Goal: Transaction & Acquisition: Purchase product/service

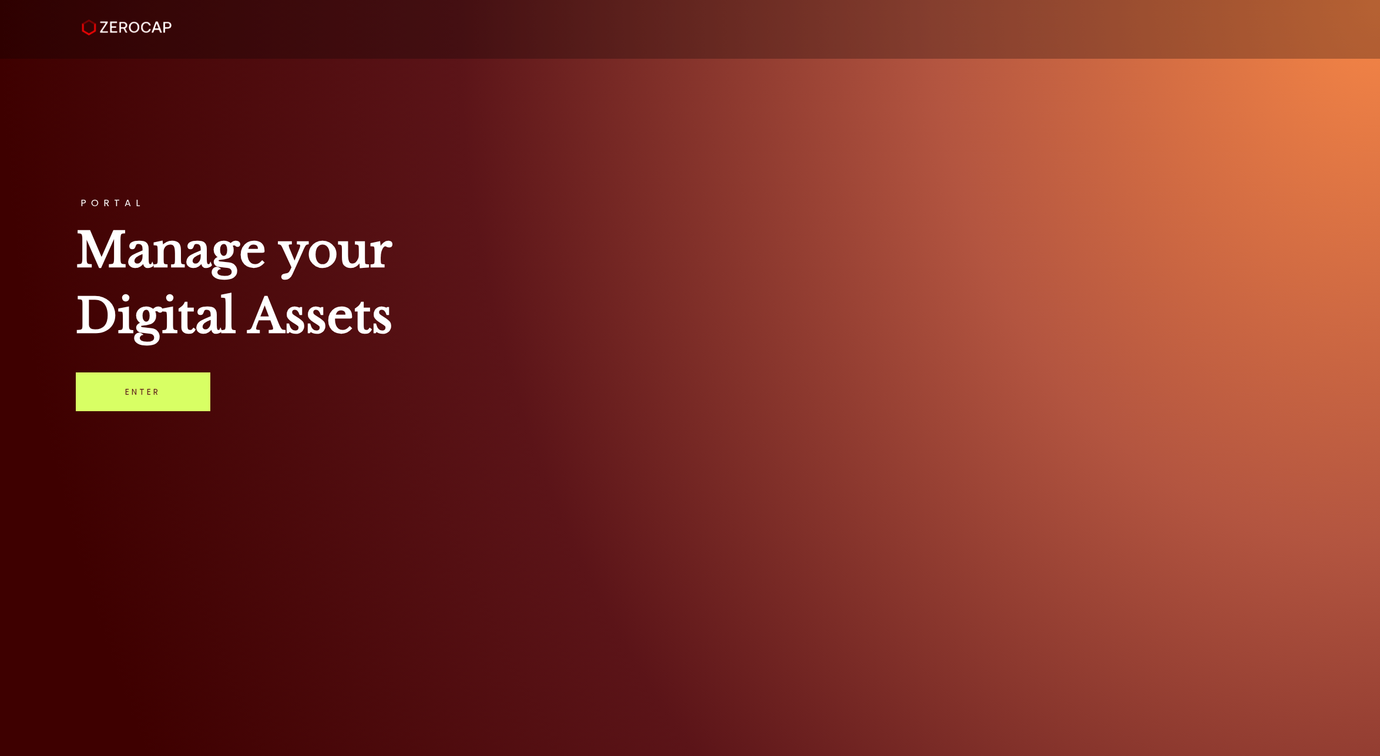
drag, startPoint x: 182, startPoint y: 367, endPoint x: 171, endPoint y: 374, distance: 13.2
click at [182, 367] on div "PORTAL Manage your Digital Assets Enter" at bounding box center [690, 378] width 1380 height 756
click at [163, 387] on link "Enter" at bounding box center [143, 391] width 135 height 39
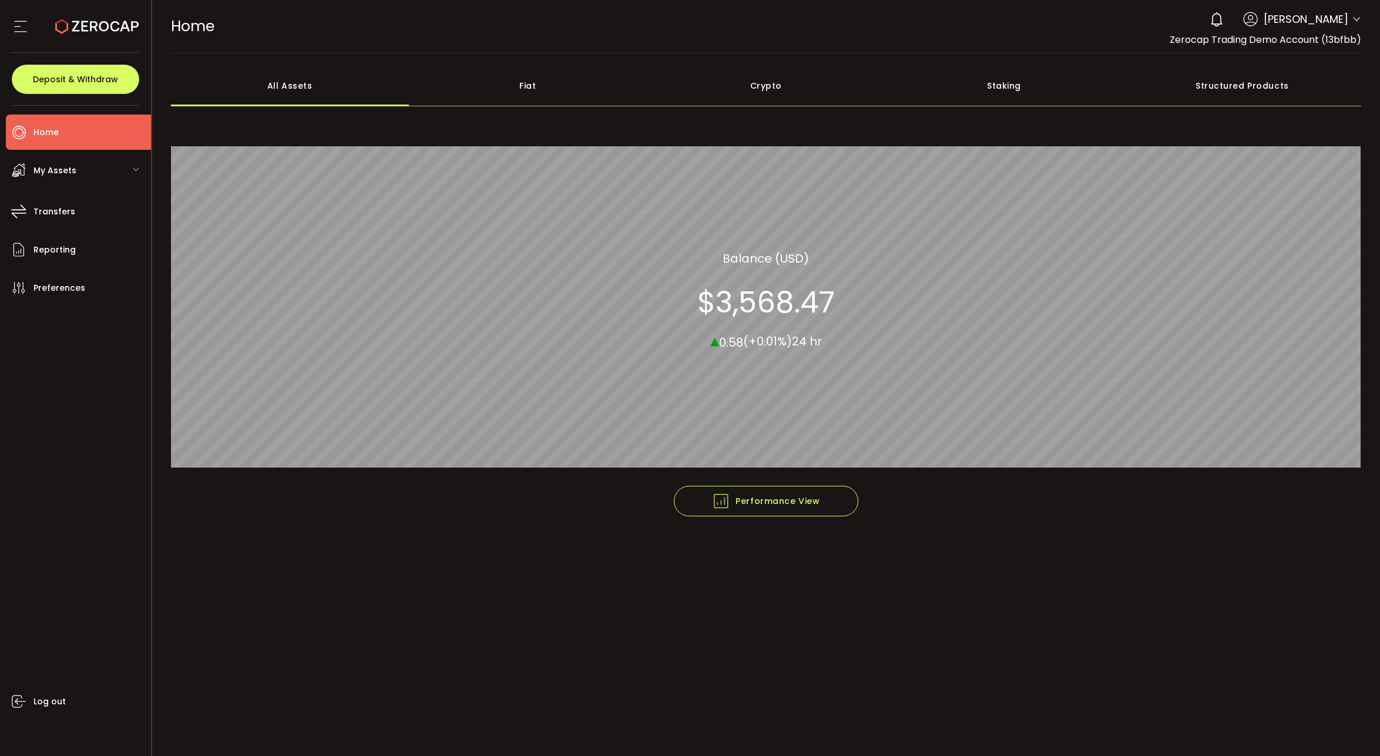
click at [1340, 7] on div "0 [PERSON_NAME] Account Zerocap Trading Demo Account (13bfbb) [PERSON_NAME] (bd…" at bounding box center [1282, 19] width 157 height 26
click at [1362, 22] on header "PDF is being processed and will download to your computer HOME Buy Power $0.00 …" at bounding box center [766, 26] width 1229 height 53
click at [1361, 22] on header "PDF is being processed and will download to your computer HOME Buy Power $0.00 …" at bounding box center [766, 26] width 1229 height 53
click at [1352, 21] on icon at bounding box center [1356, 19] width 9 height 9
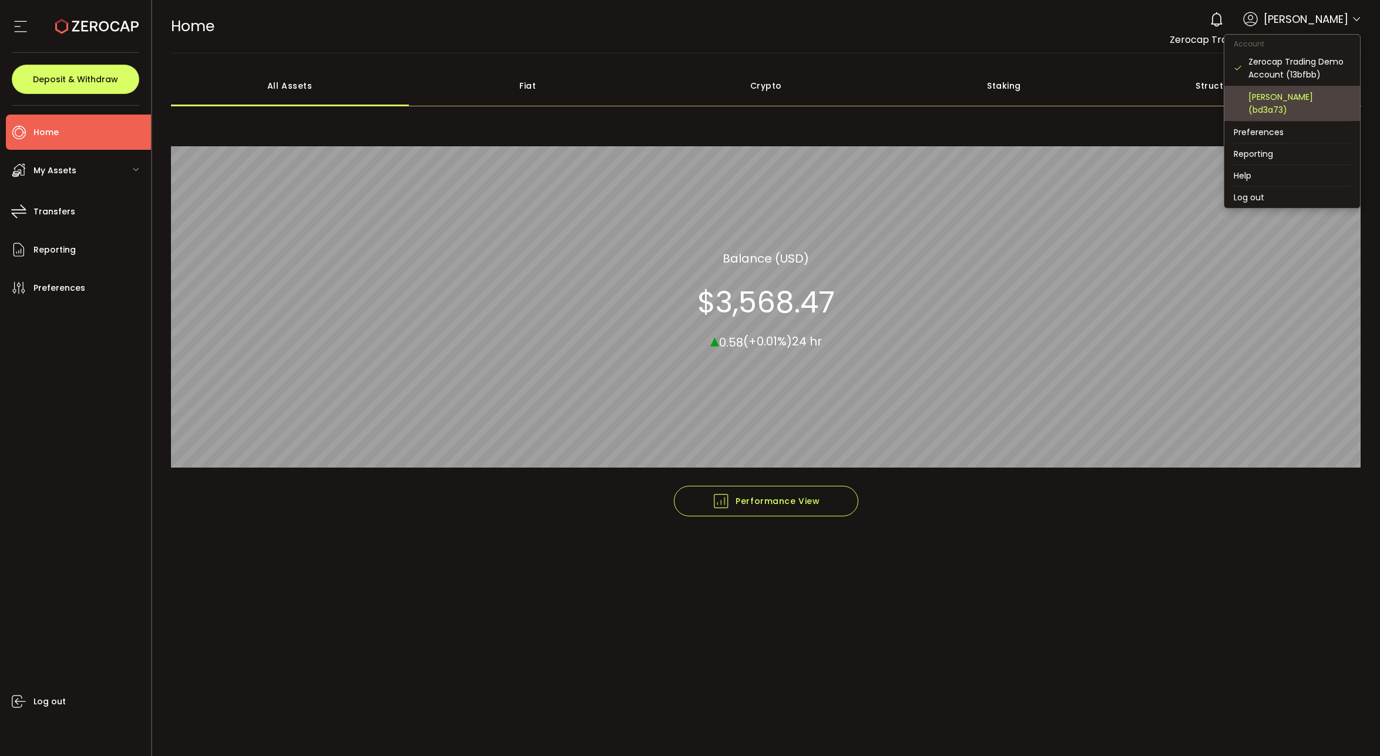
click at [1305, 97] on div "[PERSON_NAME] (bd3a73)" at bounding box center [1299, 103] width 102 height 26
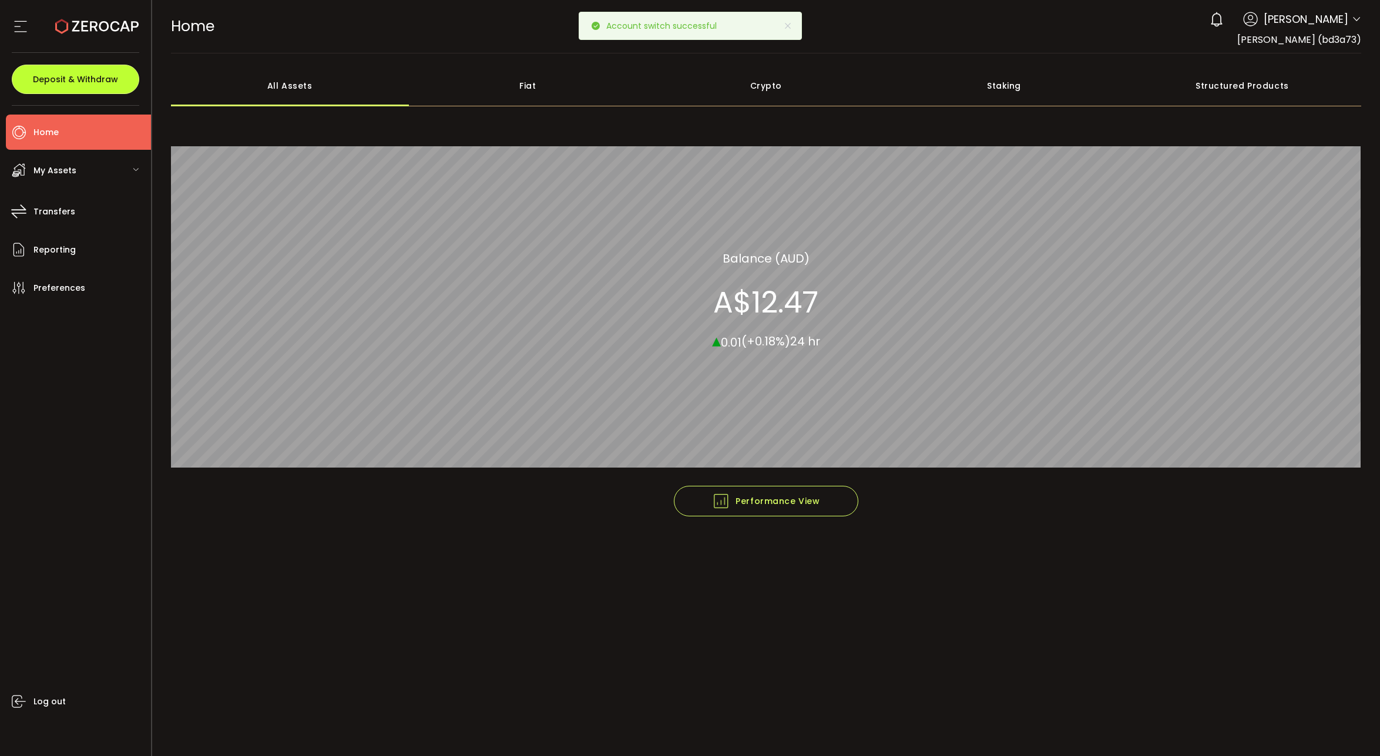
click at [85, 89] on button "Deposit & Withdraw" at bounding box center [75, 79] width 127 height 29
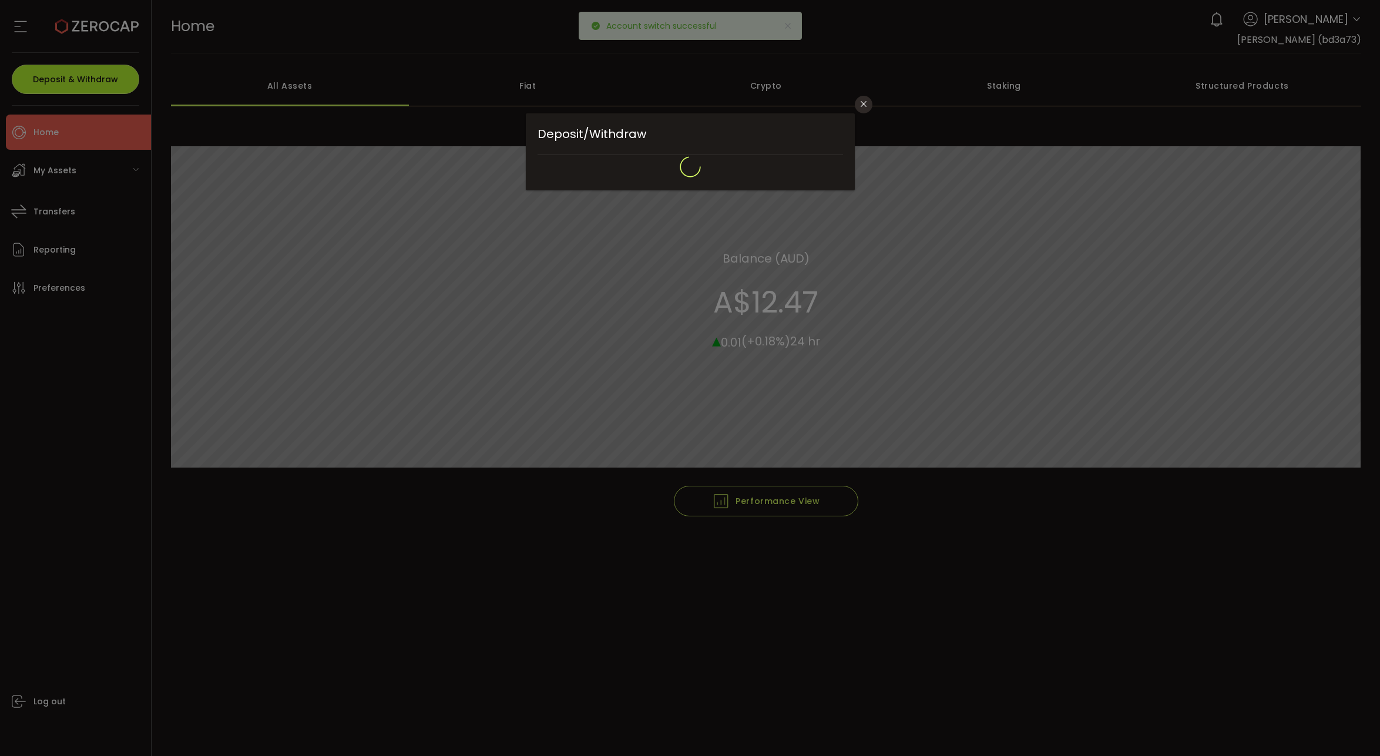
type input "**********"
type input "*******"
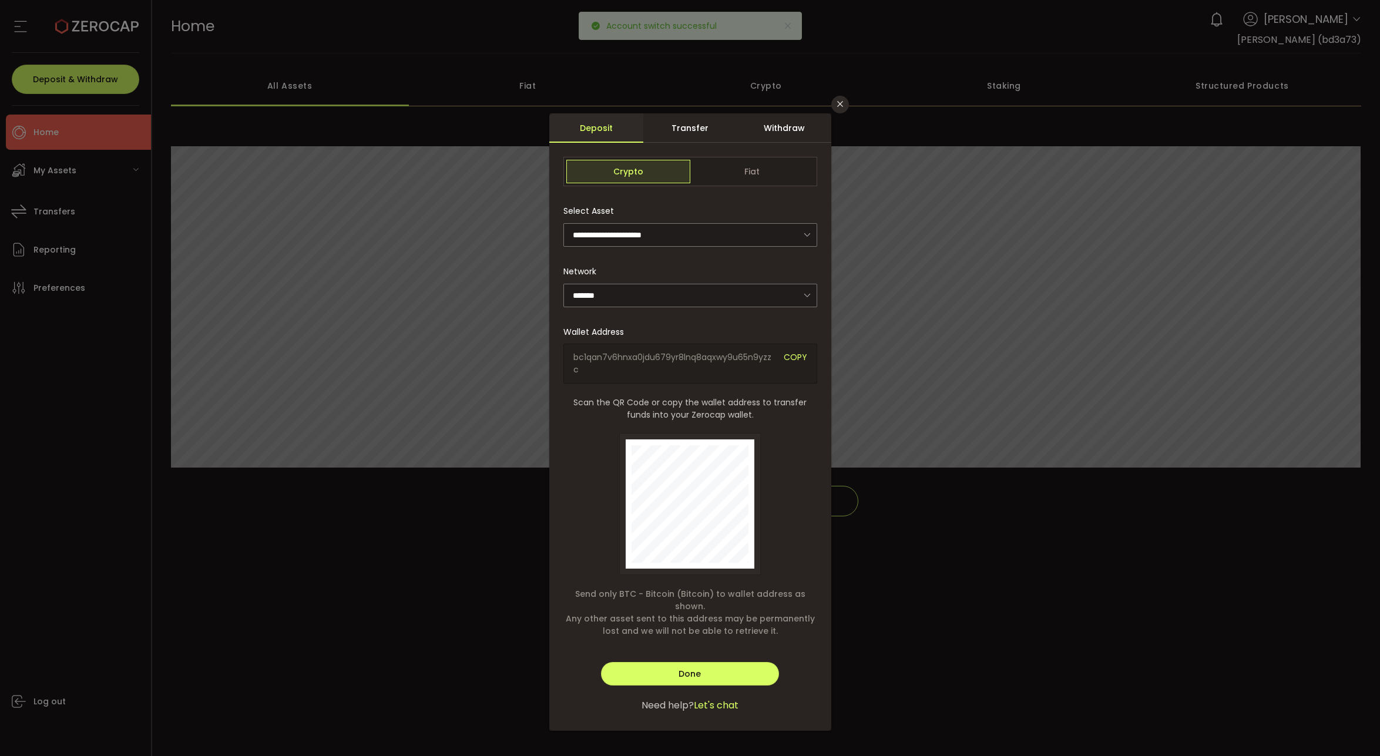
click at [420, 203] on div "**********" at bounding box center [690, 378] width 1380 height 756
click at [839, 101] on icon "Close" at bounding box center [839, 103] width 9 height 9
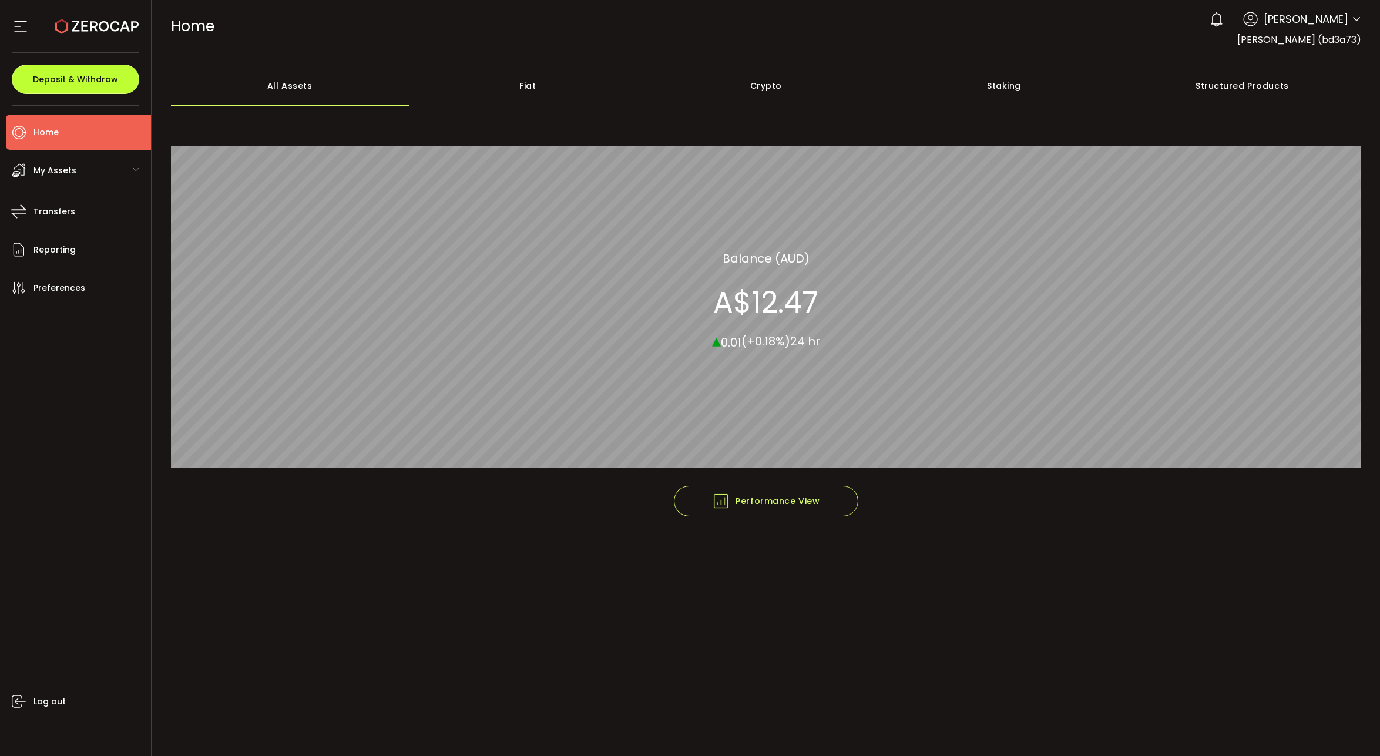
click at [86, 90] on button "Deposit & Withdraw" at bounding box center [75, 79] width 127 height 29
type input "**********"
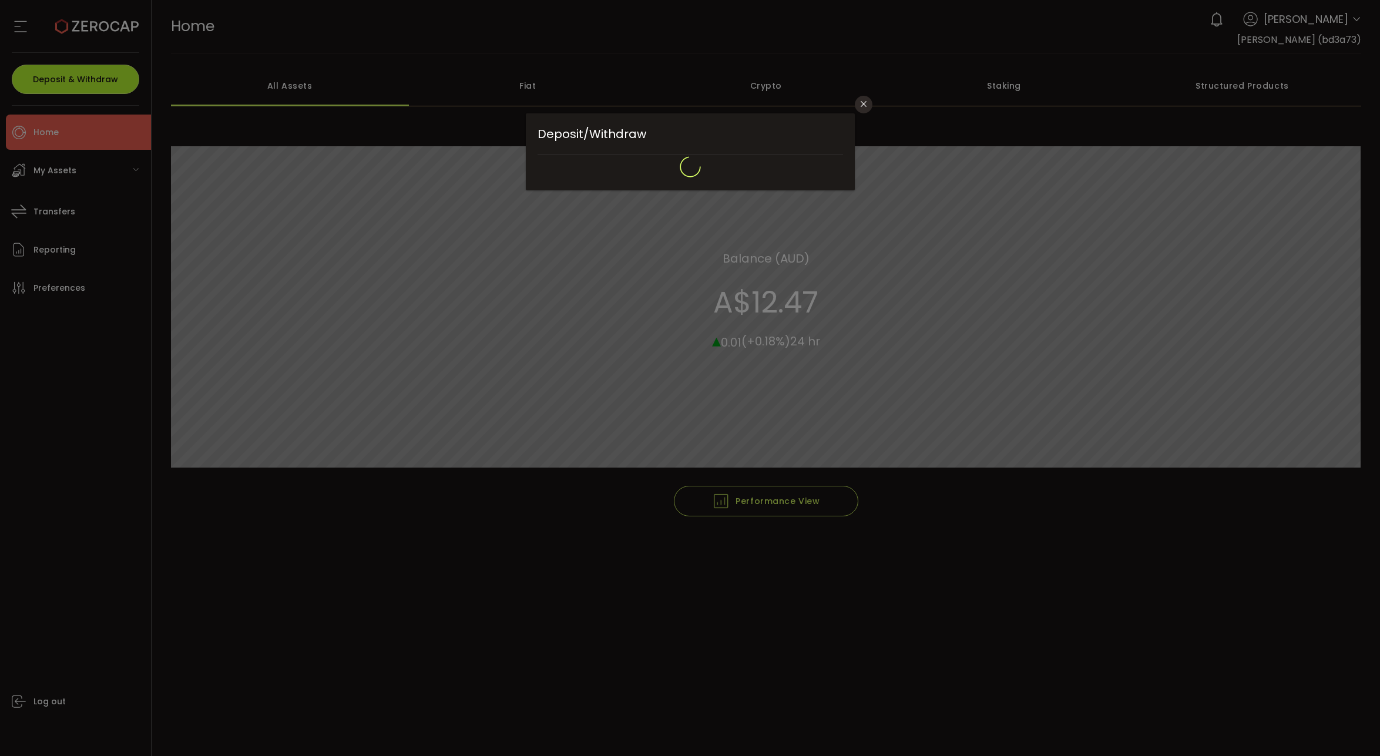
type input "*******"
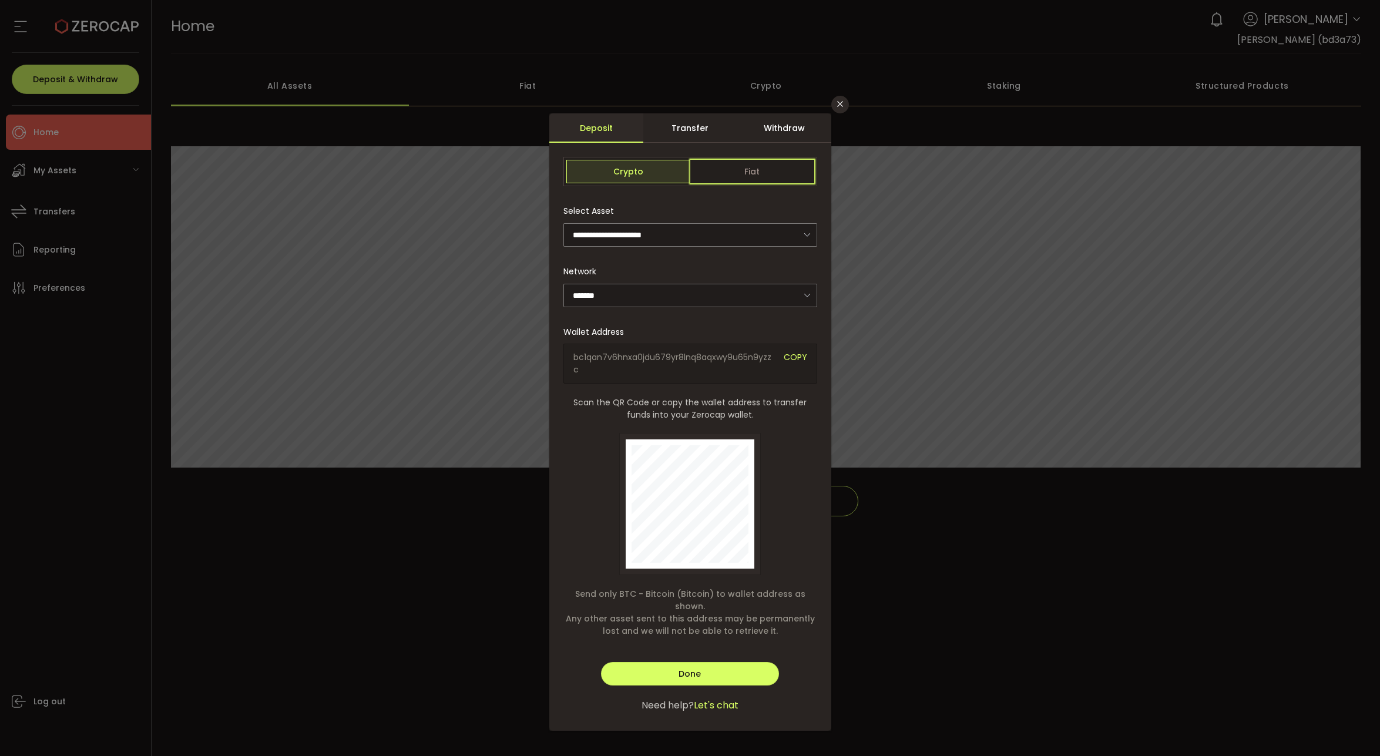
click at [716, 166] on span "Fiat" at bounding box center [752, 172] width 124 height 24
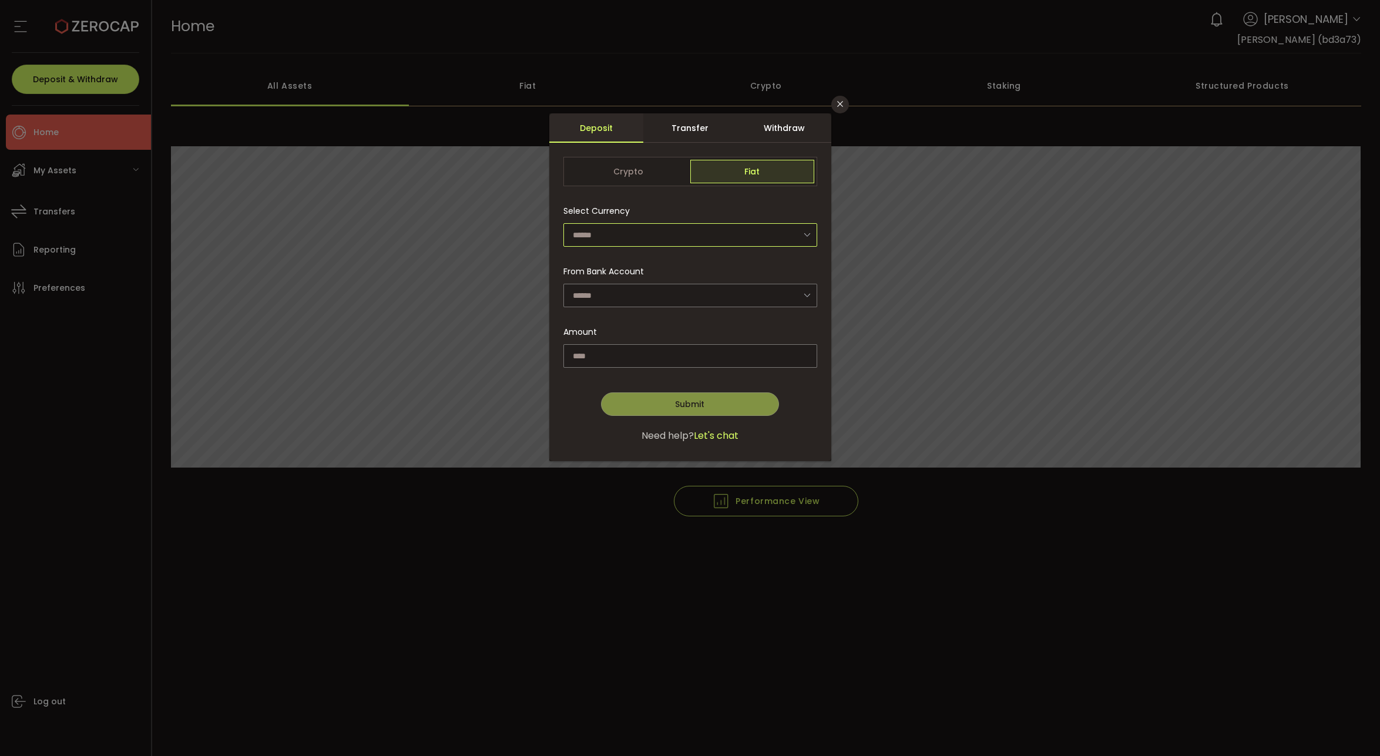
click at [687, 235] on input "dialog" at bounding box center [690, 235] width 254 height 24
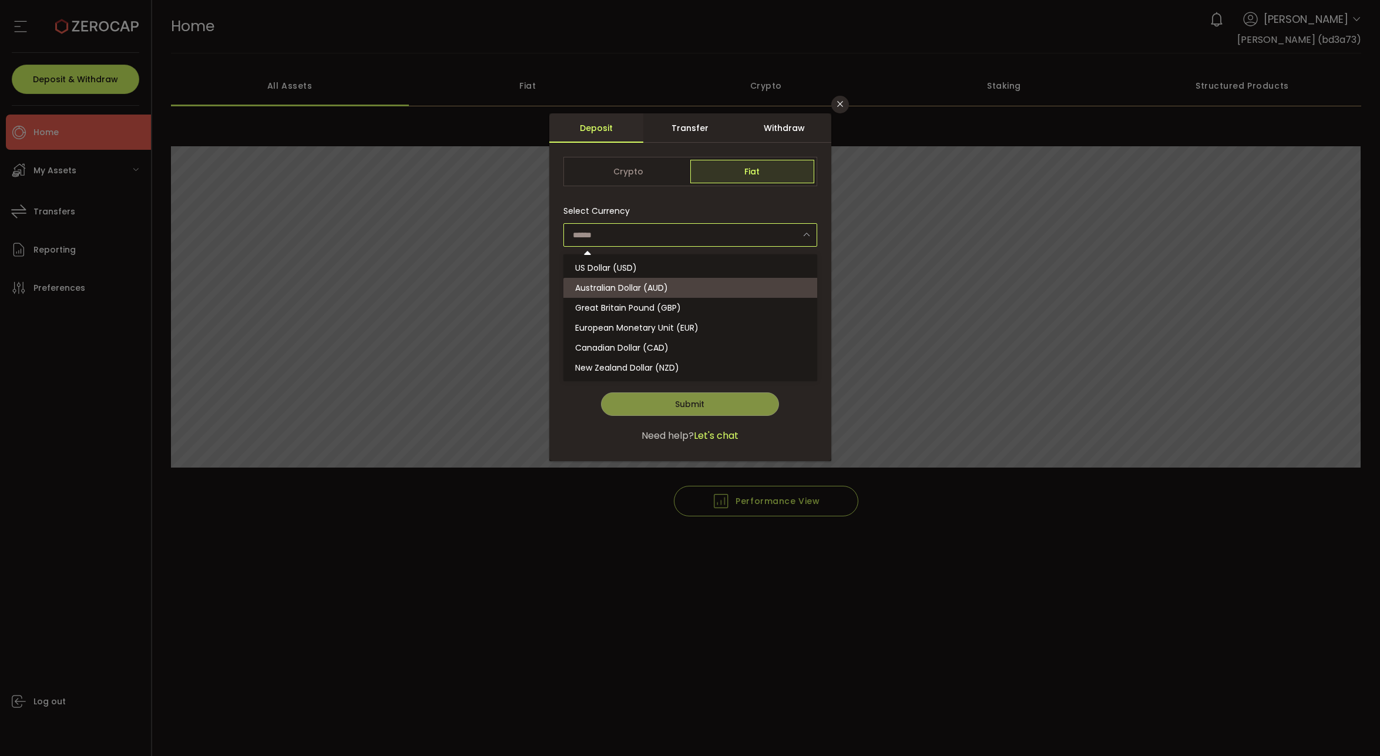
click at [656, 279] on li "Australian Dollar (AUD)" at bounding box center [691, 288] width 257 height 20
type input "**********"
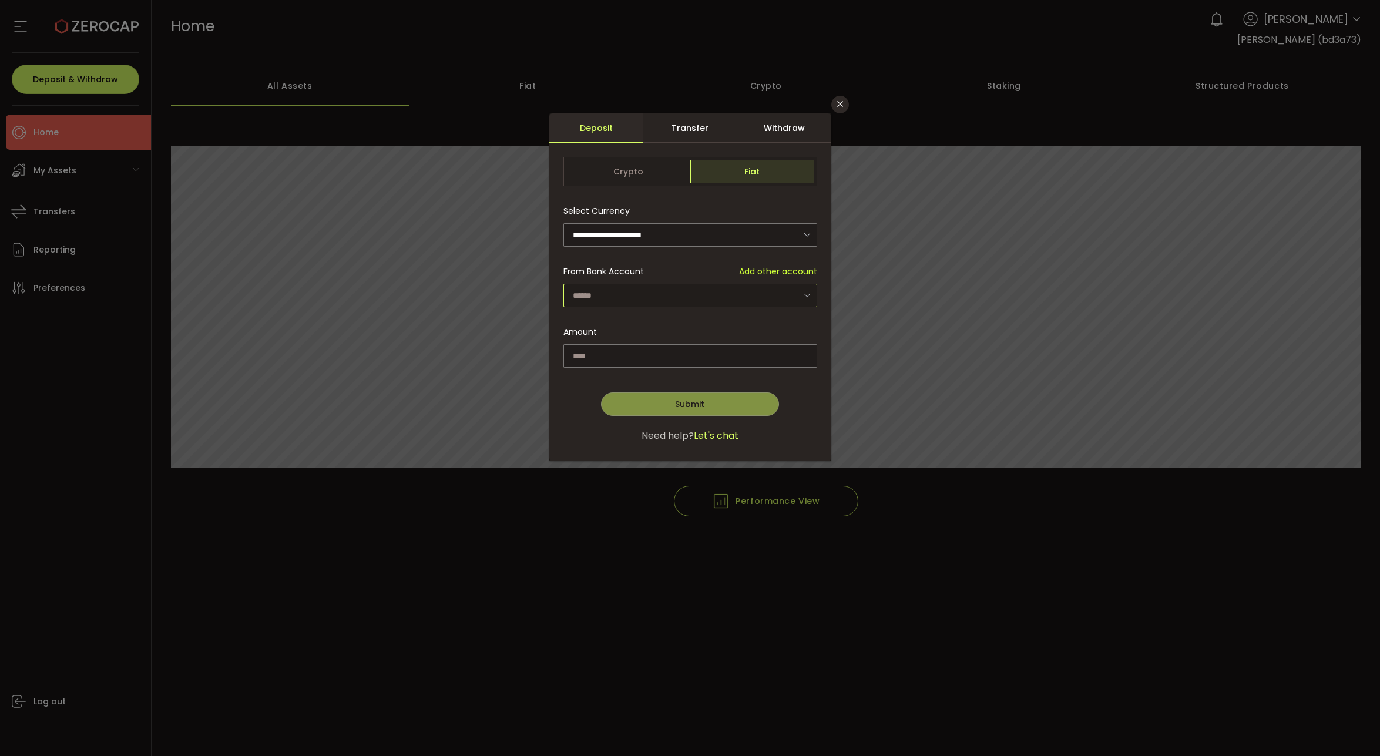
click at [656, 291] on input "dialog" at bounding box center [690, 296] width 254 height 24
click at [651, 326] on span "[PERSON_NAME] - 3678" at bounding box center [622, 328] width 95 height 12
type input "**********"
click at [654, 362] on input "dialog" at bounding box center [690, 356] width 254 height 24
click at [776, 298] on input "dialog" at bounding box center [690, 296] width 254 height 24
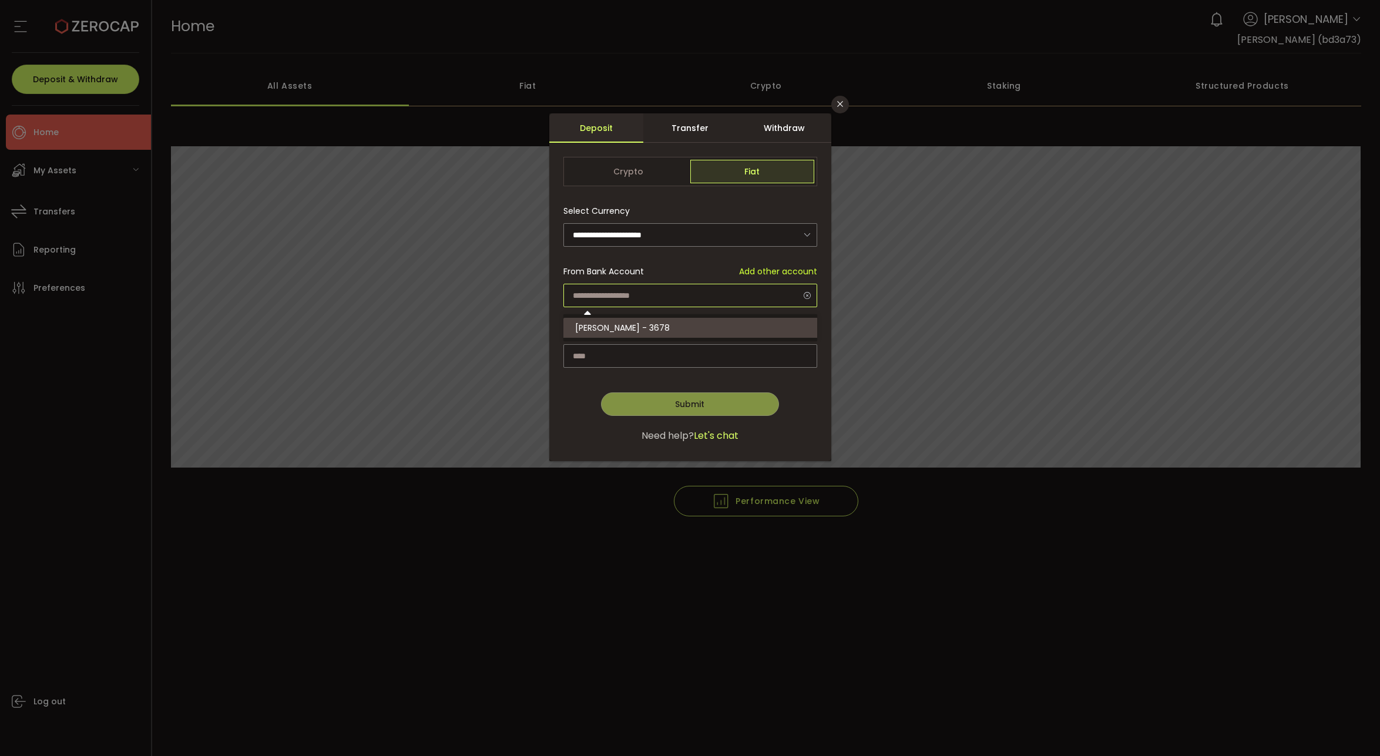
click at [776, 298] on input "dialog" at bounding box center [690, 296] width 254 height 24
type input "**********"
click at [677, 348] on input "dialog" at bounding box center [690, 356] width 254 height 24
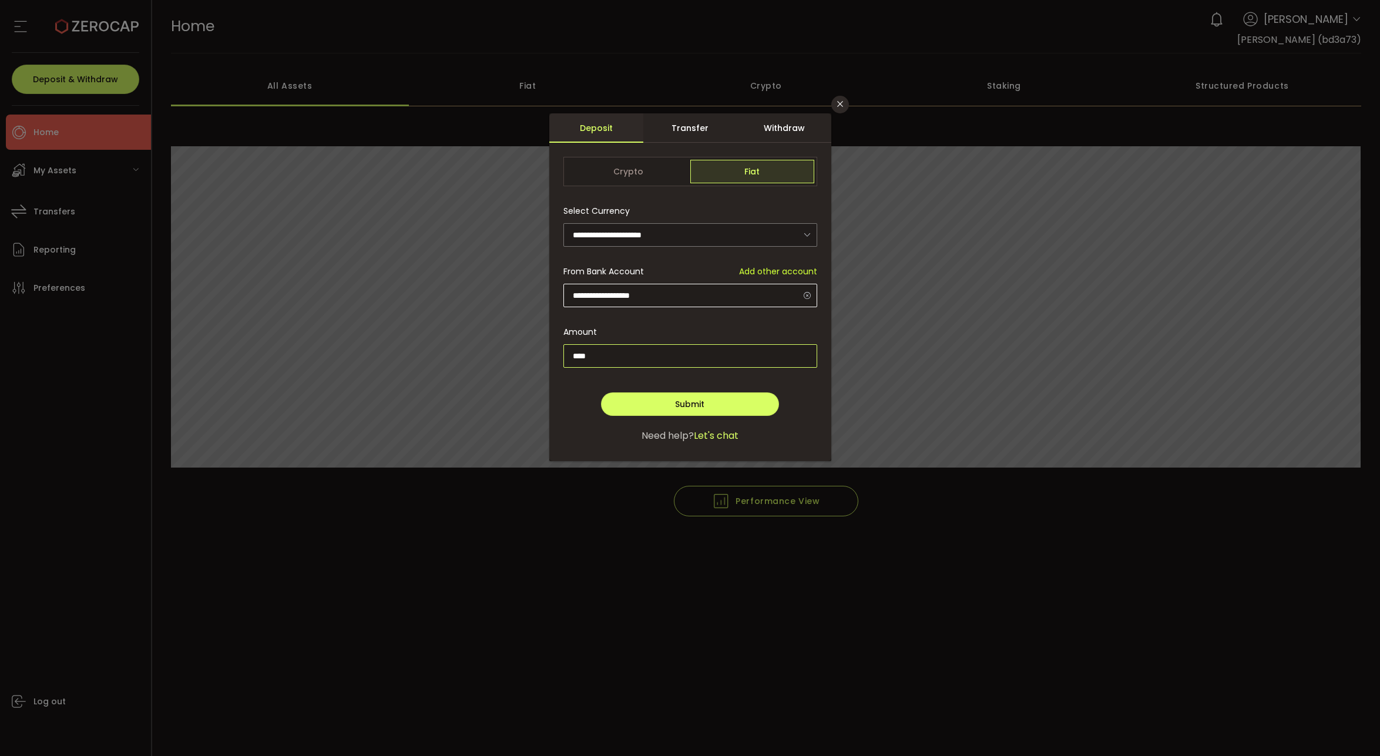
type input "****"
click at [746, 286] on input "dialog" at bounding box center [690, 296] width 254 height 24
type input "**********"
click at [724, 391] on div "Done Continue Submit" at bounding box center [690, 398] width 254 height 35
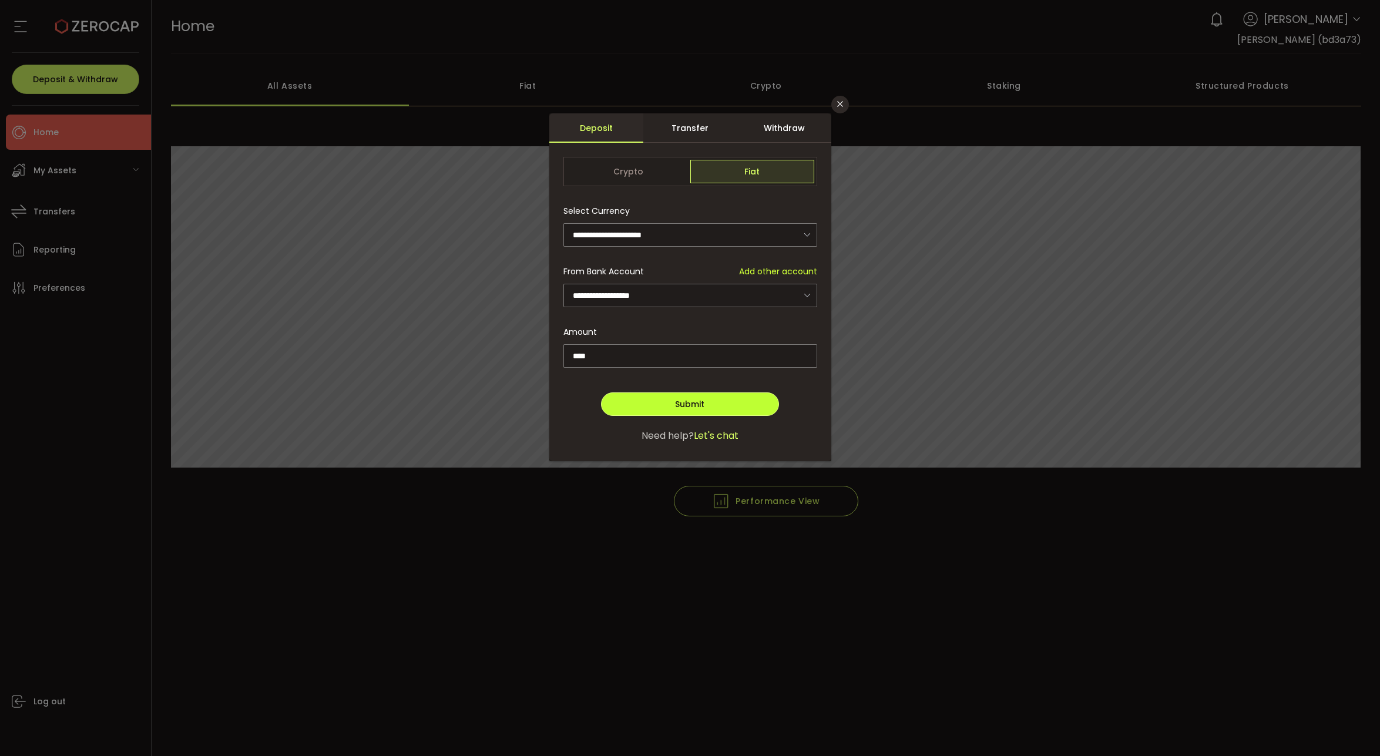
click at [719, 397] on button "Submit" at bounding box center [689, 404] width 177 height 24
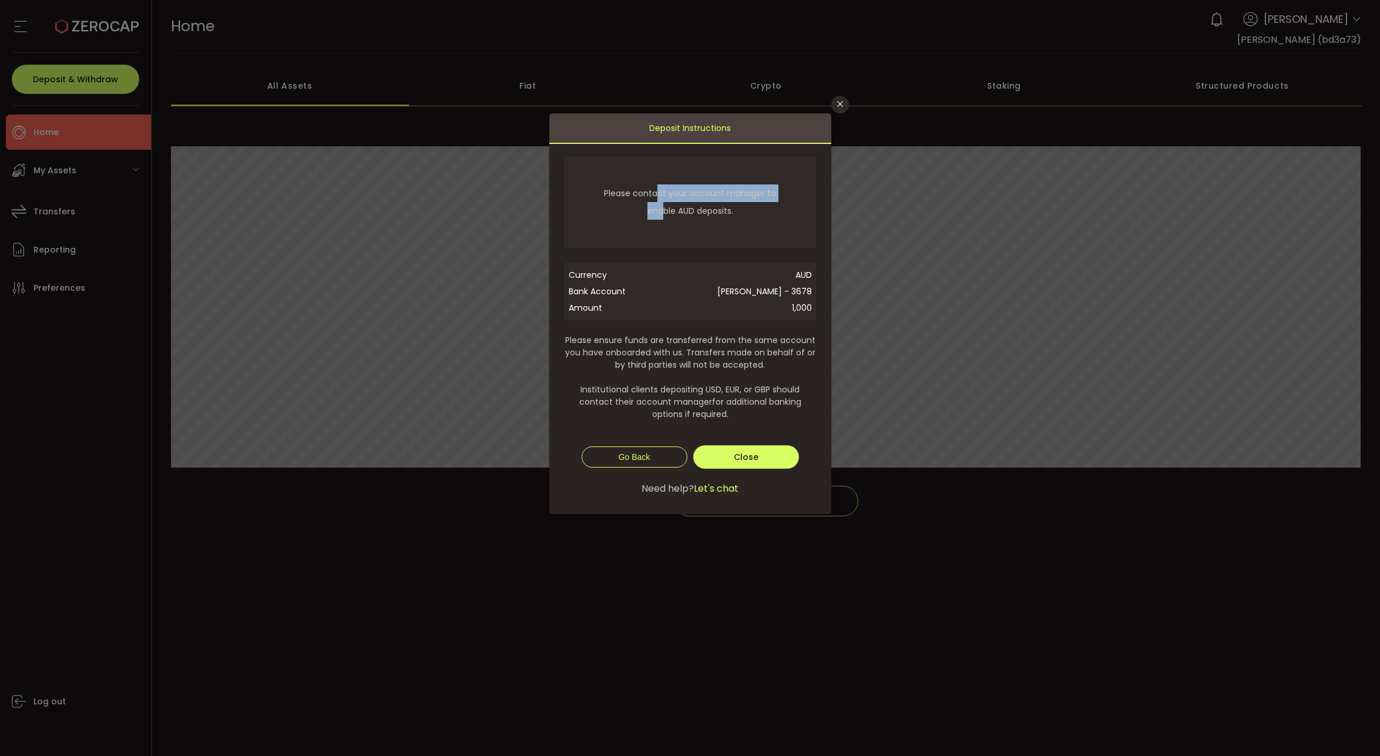
drag, startPoint x: 661, startPoint y: 190, endPoint x: 664, endPoint y: 210, distance: 20.3
click at [664, 210] on span "Please contact your account manager to enable AUD deposits." at bounding box center [690, 201] width 196 height 35
click at [664, 216] on span "Please contact your account manager to enable AUD deposits." at bounding box center [690, 201] width 196 height 35
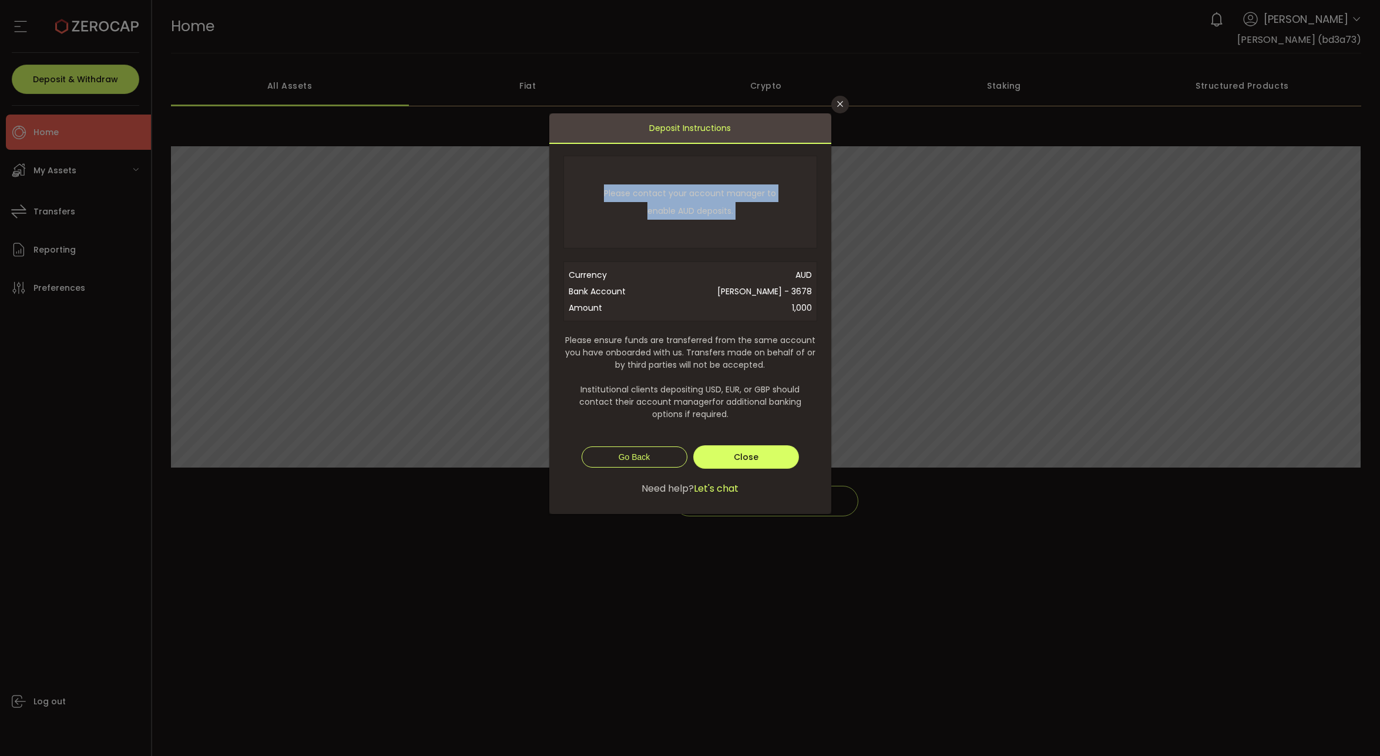
click at [664, 199] on span "Please contact your account manager to enable AUD deposits." at bounding box center [690, 201] width 196 height 35
click at [649, 198] on span "Please contact your account manager to enable AUD deposits." at bounding box center [690, 201] width 196 height 35
drag, startPoint x: 686, startPoint y: 351, endPoint x: 686, endPoint y: 371, distance: 20.0
click at [686, 371] on span "Please ensure funds are transferred from the same account you have onboarded wi…" at bounding box center [690, 377] width 254 height 86
drag, startPoint x: 766, startPoint y: 340, endPoint x: 755, endPoint y: 335, distance: 11.8
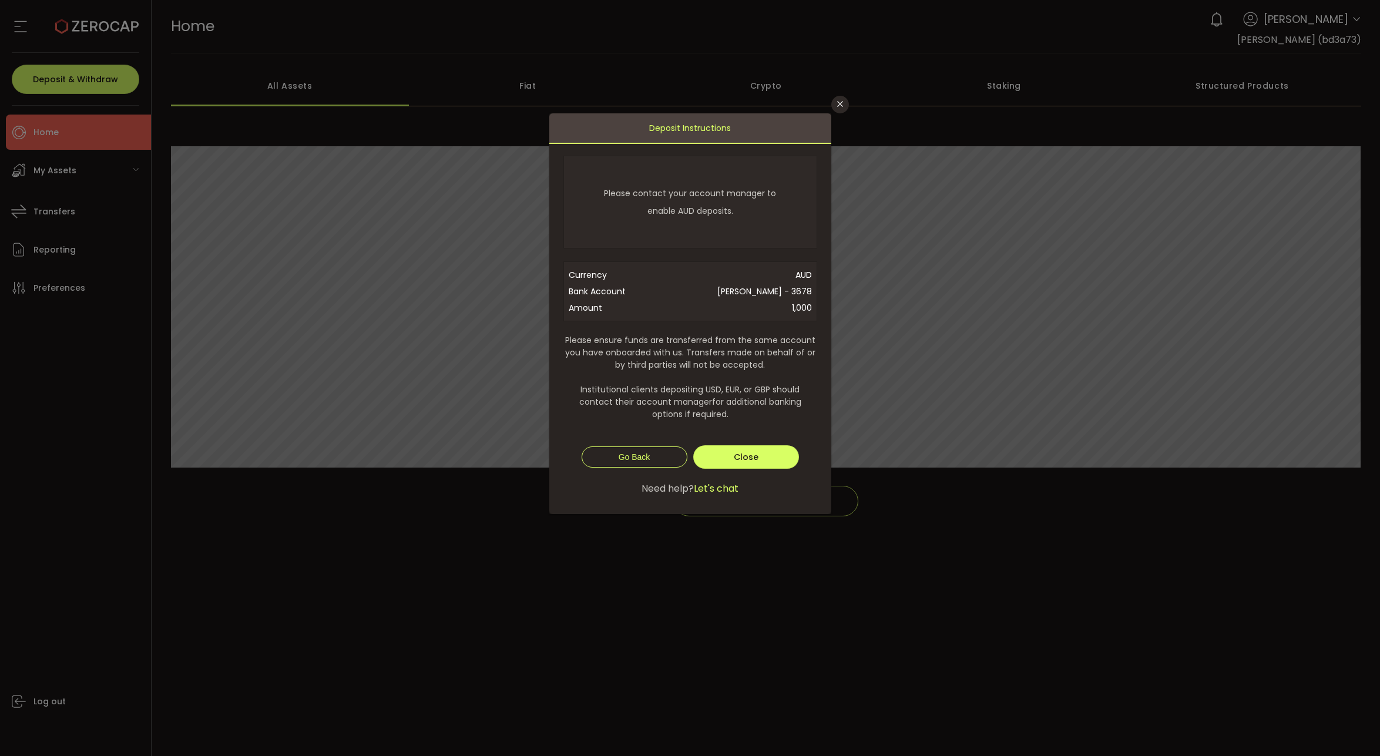
click at [760, 337] on span "Please ensure funds are transferred from the same account you have onboarded wi…" at bounding box center [690, 377] width 254 height 86
drag, startPoint x: 755, startPoint y: 335, endPoint x: 670, endPoint y: 370, distance: 92.2
click at [670, 371] on span "Please ensure funds are transferred from the same account you have onboarded wi…" at bounding box center [690, 377] width 254 height 86
click at [670, 370] on span "Please ensure funds are transferred from the same account you have onboarded wi…" at bounding box center [690, 377] width 254 height 86
drag, startPoint x: 673, startPoint y: 369, endPoint x: 692, endPoint y: 341, distance: 33.6
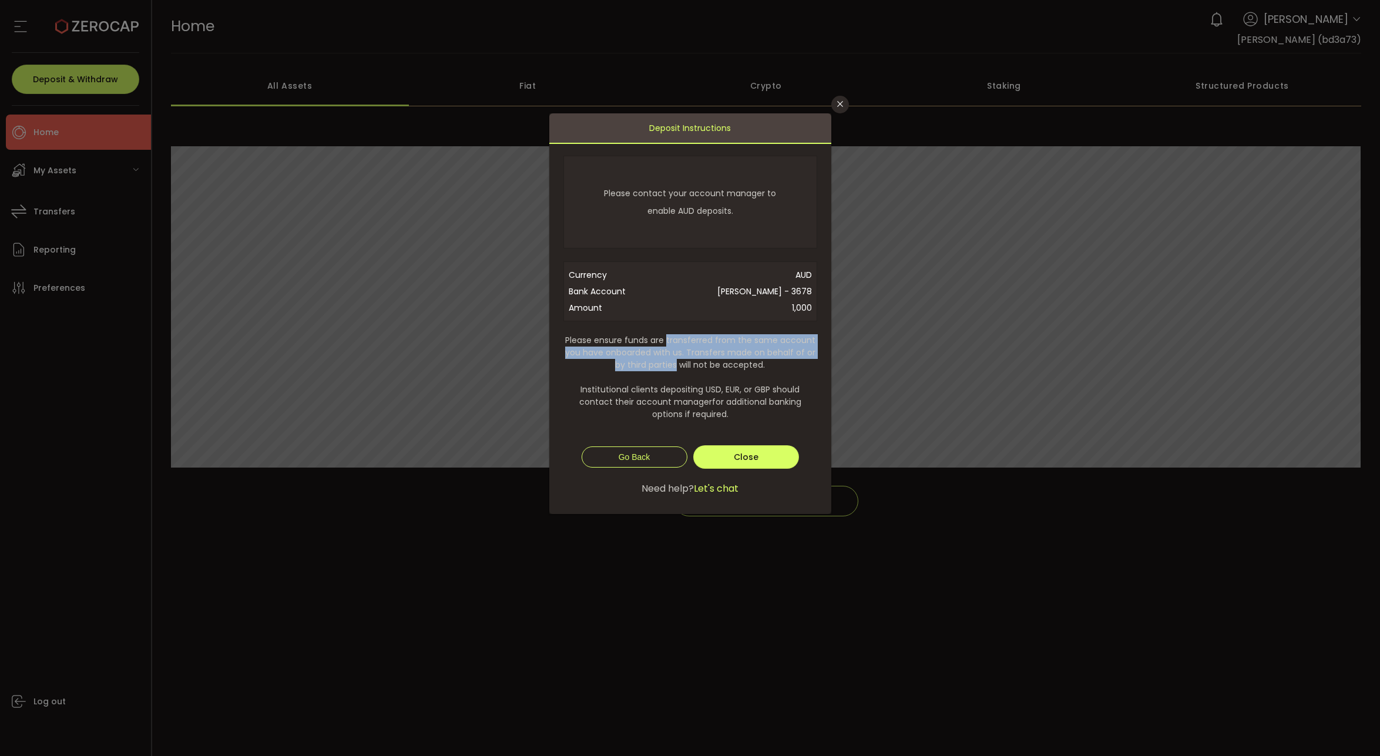
click at [692, 341] on span "Please ensure funds are transferred from the same account you have onboarded wi…" at bounding box center [690, 377] width 254 height 86
drag, startPoint x: 692, startPoint y: 341, endPoint x: 686, endPoint y: 363, distance: 23.1
click at [686, 363] on span "Please ensure funds are transferred from the same account you have onboarded wi…" at bounding box center [690, 377] width 254 height 86
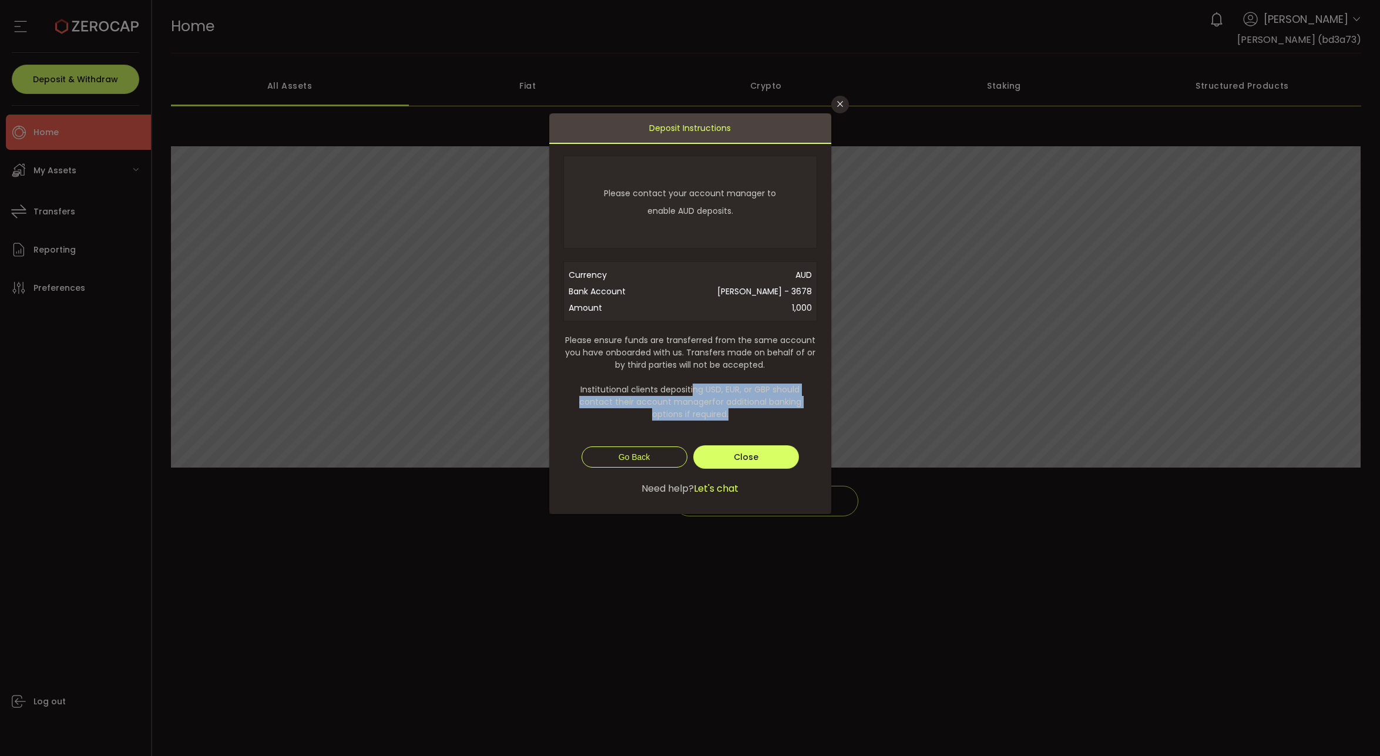
drag, startPoint x: 694, startPoint y: 390, endPoint x: 679, endPoint y: 422, distance: 36.0
click at [679, 422] on form "Please contact your account manager to enable AUD deposits. Currency AUD Bank A…" at bounding box center [690, 332] width 254 height 353
drag, startPoint x: 695, startPoint y: 406, endPoint x: 696, endPoint y: 397, distance: 9.5
click at [696, 397] on form "Please contact your account manager to enable AUD deposits. Currency AUD Bank A…" at bounding box center [690, 332] width 254 height 353
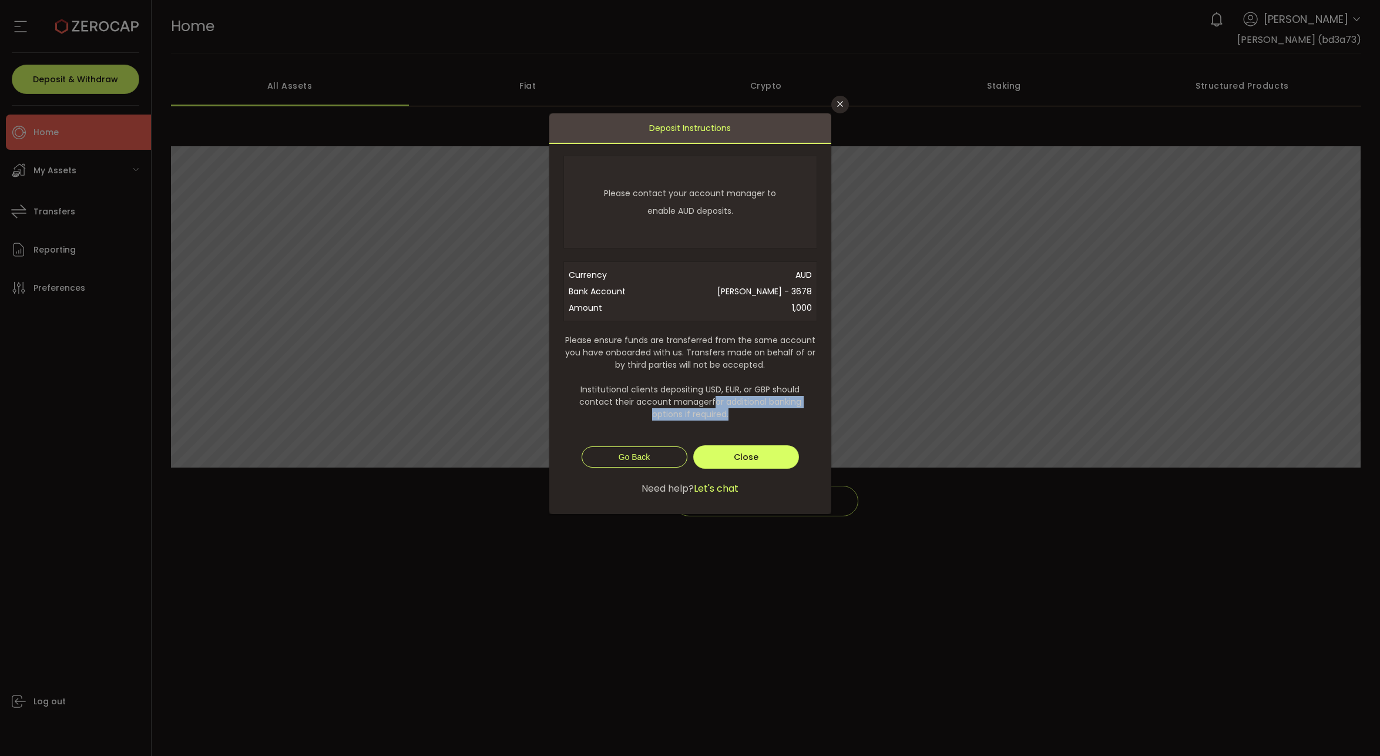
click at [691, 388] on span "Please ensure funds are transferred from the same account you have onboarded wi…" at bounding box center [690, 377] width 254 height 86
drag, startPoint x: 682, startPoint y: 411, endPoint x: 682, endPoint y: 419, distance: 8.2
click at [682, 419] on span "Please ensure funds are transferred from the same account you have onboarded wi…" at bounding box center [690, 377] width 254 height 86
click at [844, 97] on button "Close" at bounding box center [840, 105] width 18 height 18
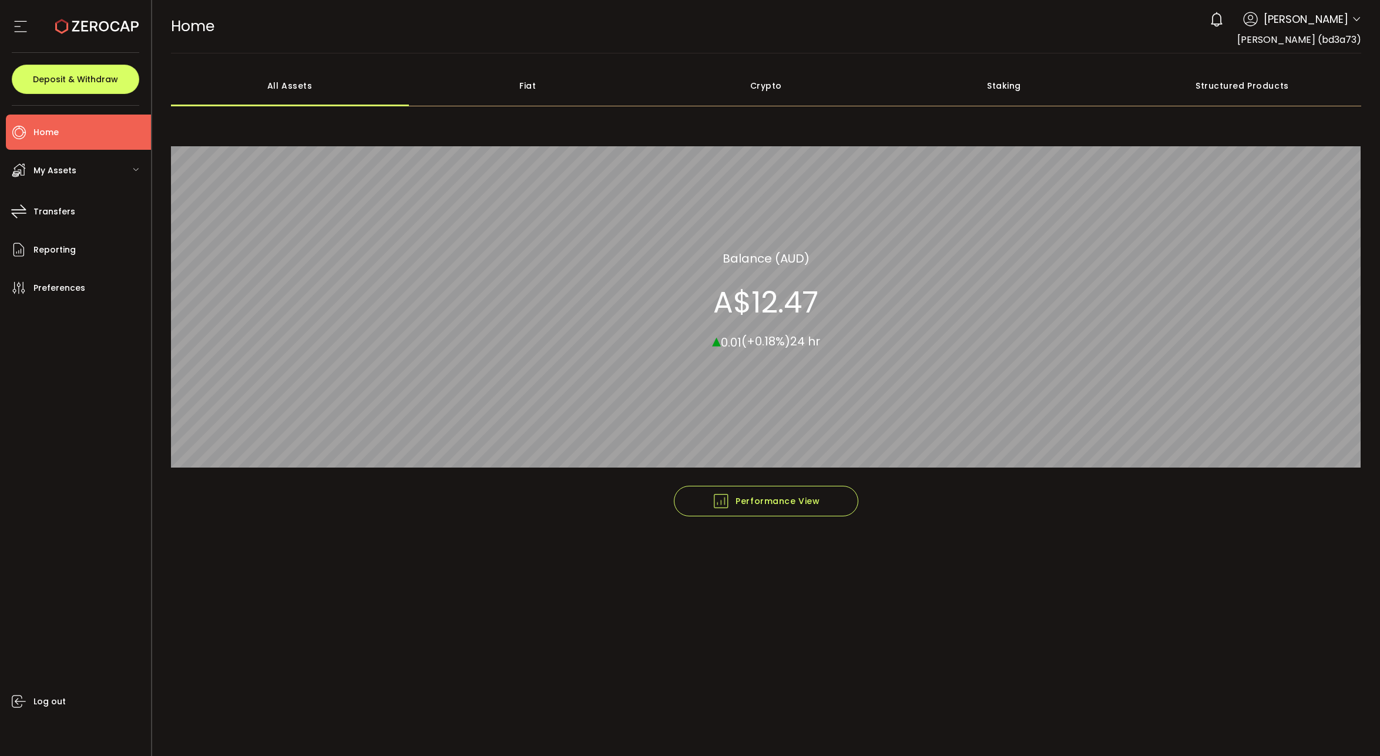
click at [1338, 37] on span "[PERSON_NAME] (bd3a73)" at bounding box center [1299, 40] width 124 height 14
copy div "[PERSON_NAME] (bd3a73) All Assets Fiat Crypto Staking Structured Products"
